Goal: Information Seeking & Learning: Learn about a topic

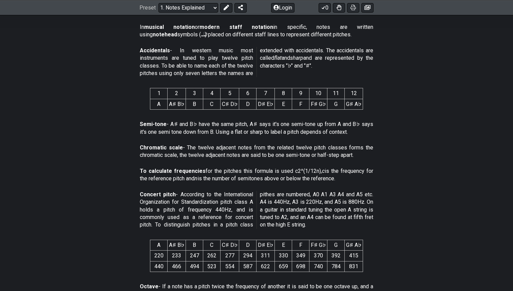
scroll to position [285, 0]
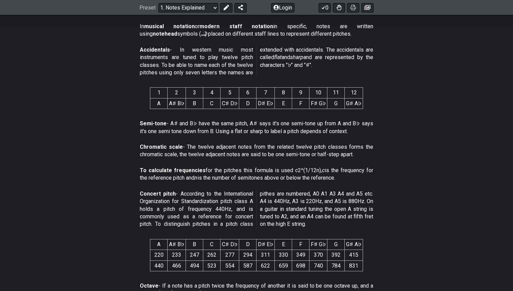
click at [169, 64] on p "Accidentals - In western music most instruments are tuned to play twelve pitch …" at bounding box center [256, 61] width 233 height 31
click at [176, 65] on p "Accidentals - In western music most instruments are tuned to play twelve pitch …" at bounding box center [256, 61] width 233 height 31
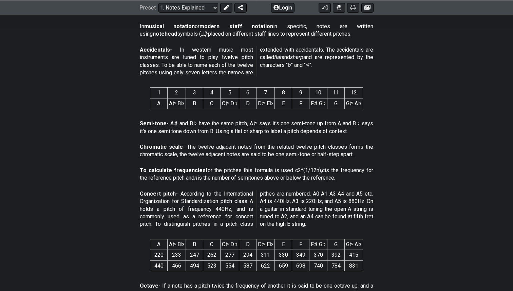
drag, startPoint x: 176, startPoint y: 65, endPoint x: 198, endPoint y: 68, distance: 21.5
click at [199, 68] on p "Accidentals - In western music most instruments are tuned to play twelve pitch …" at bounding box center [256, 61] width 233 height 31
click at [198, 68] on p "Accidentals - In western music most instruments are tuned to play twelve pitch …" at bounding box center [256, 61] width 233 height 31
drag, startPoint x: 317, startPoint y: 50, endPoint x: 317, endPoint y: 61, distance: 10.9
click at [317, 61] on p "Accidentals - In western music most instruments are tuned to play twelve pitch …" at bounding box center [256, 61] width 233 height 31
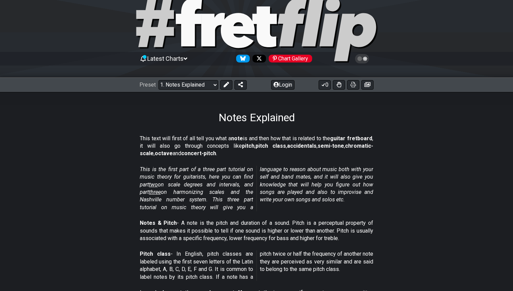
scroll to position [20, 0]
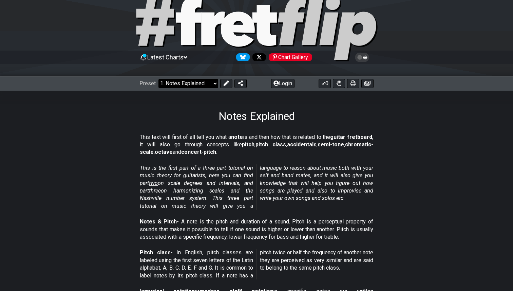
click at [207, 82] on select "Welcome to #fretflip! Initial Preset Custom Preset Minor Pentatonic Major Penta…" at bounding box center [188, 84] width 60 height 10
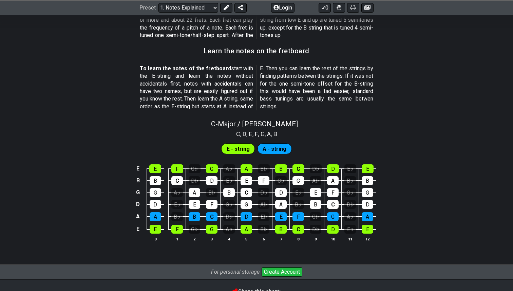
scroll to position [582, 0]
